Goal: Find specific page/section: Find specific page/section

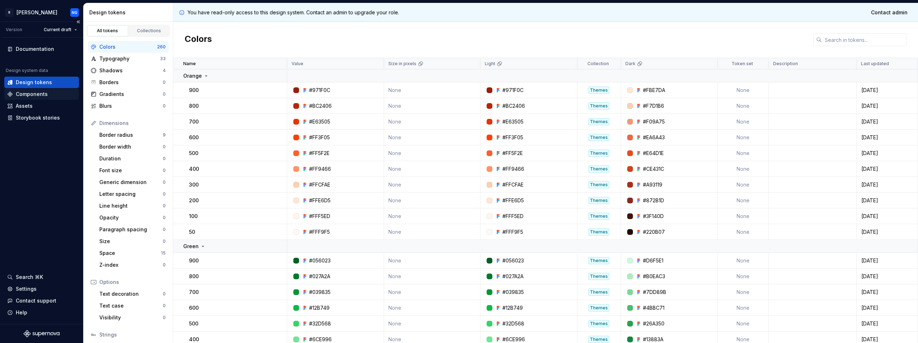
click at [26, 95] on div "Components" at bounding box center [32, 94] width 32 height 7
